Goal: Task Accomplishment & Management: Manage account settings

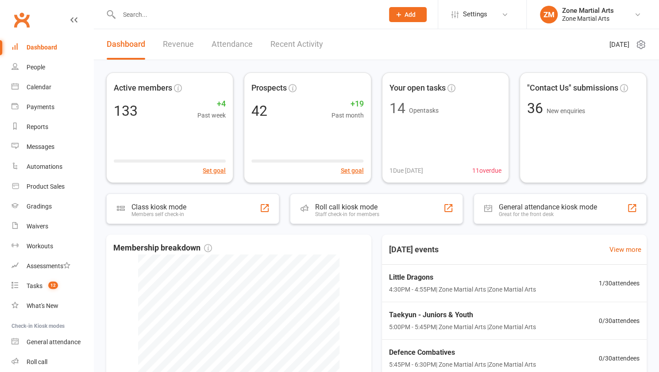
click at [156, 13] on input "text" at bounding box center [246, 14] width 261 height 12
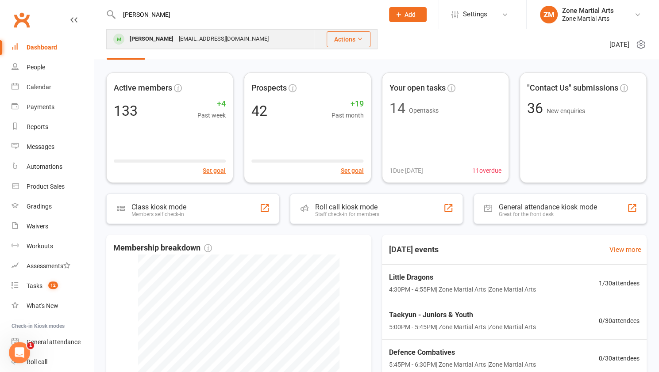
type input "[PERSON_NAME]"
click at [166, 42] on div "[PERSON_NAME]" at bounding box center [151, 39] width 49 height 13
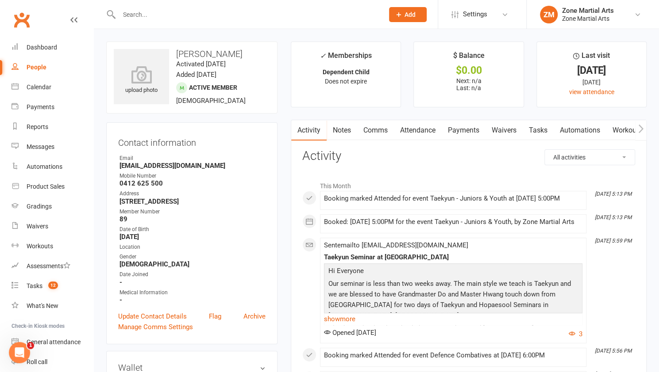
click at [131, 18] on input "text" at bounding box center [246, 14] width 261 height 12
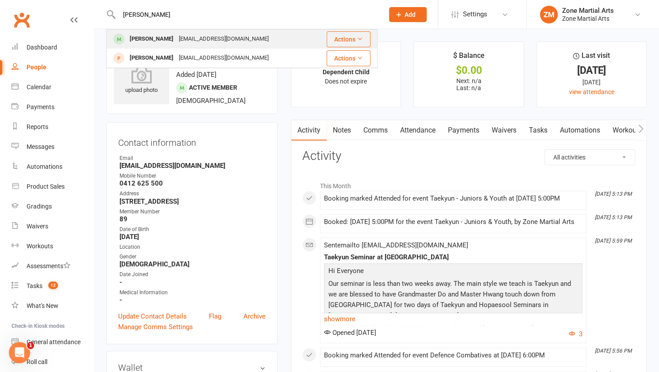
type input "[PERSON_NAME]"
click at [176, 40] on div "[PERSON_NAME]" at bounding box center [151, 39] width 49 height 13
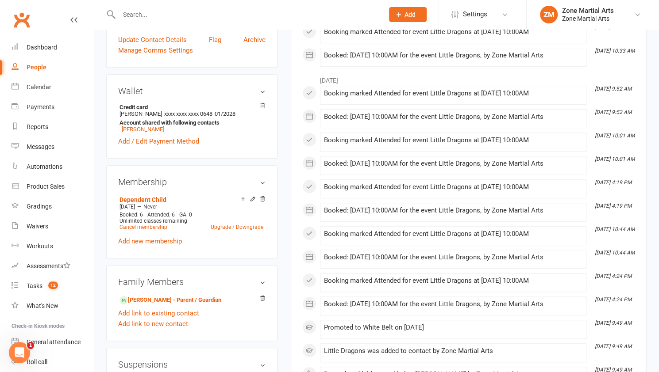
scroll to position [299, 0]
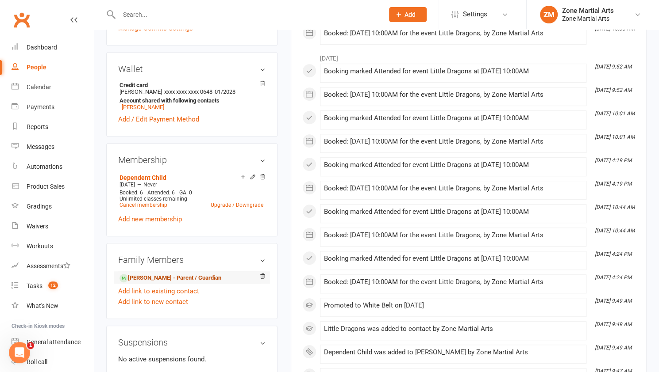
click at [144, 283] on link "[PERSON_NAME] - Parent / Guardian" at bounding box center [170, 278] width 102 height 9
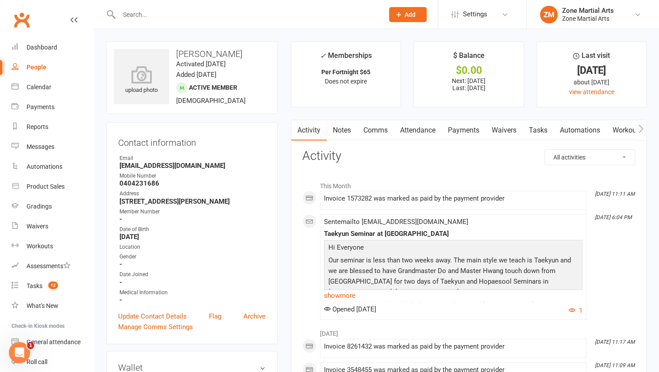
click at [452, 130] on link "Payments" at bounding box center [463, 130] width 44 height 20
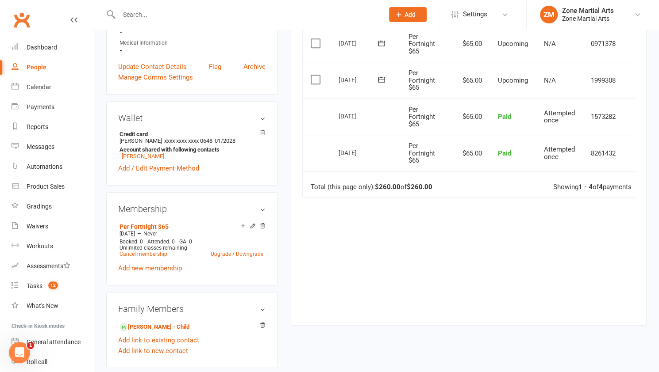
scroll to position [249, 0]
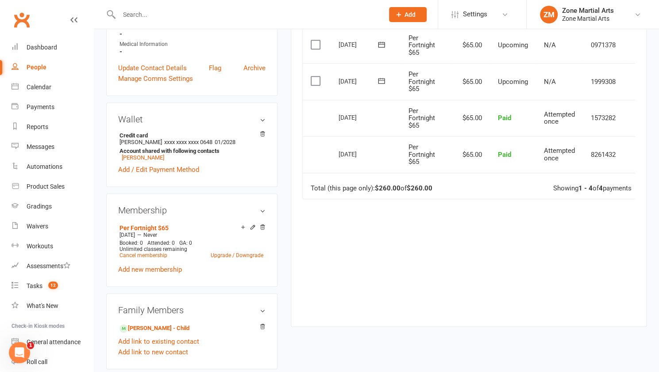
click at [311, 81] on label at bounding box center [316, 81] width 12 height 9
click at [311, 77] on input "checkbox" at bounding box center [313, 77] width 6 height 0
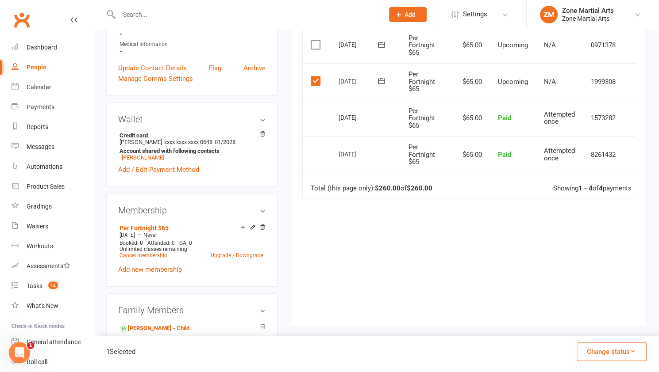
click at [635, 352] on icon "button" at bounding box center [632, 351] width 7 height 7
click at [585, 328] on link "Skipped" at bounding box center [602, 328] width 88 height 18
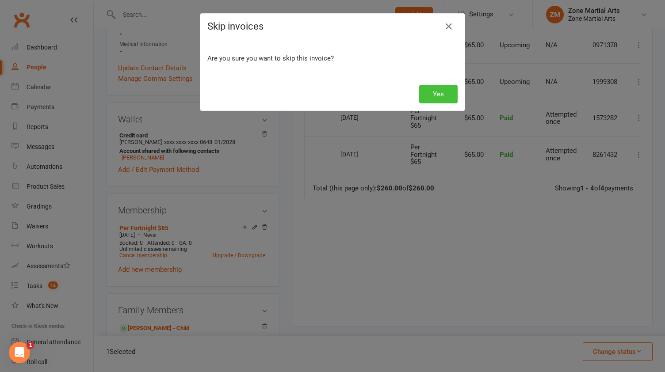
click at [426, 96] on button "Yes" at bounding box center [438, 94] width 38 height 19
